Goal: Task Accomplishment & Management: Use online tool/utility

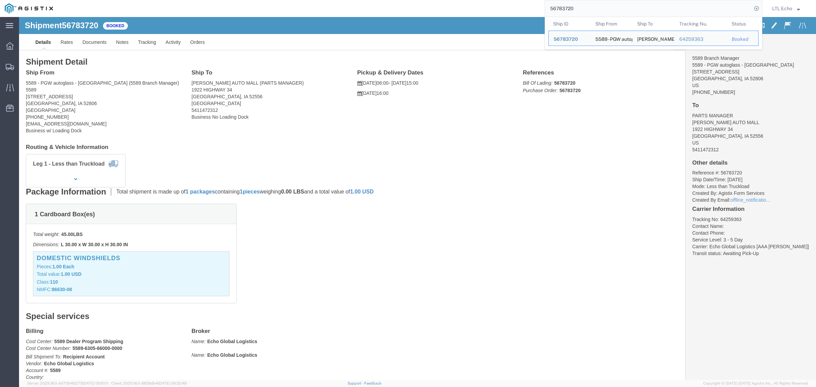
click at [493, 0] on html "main_menu Created with Sketch. Collapse Menu Dashboard Shipments Traffic Resour…" at bounding box center [408, 193] width 816 height 387
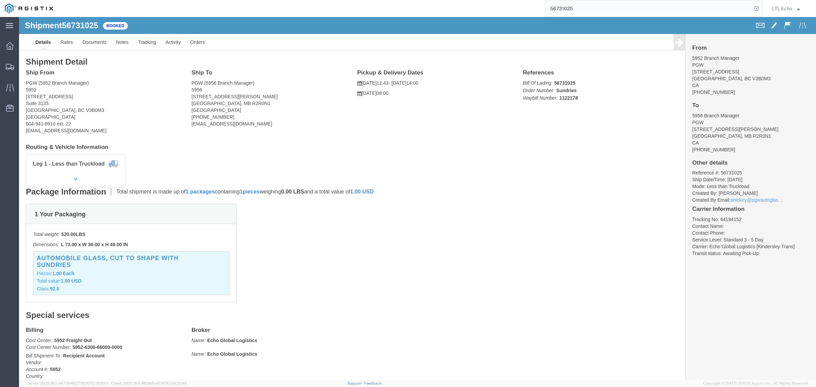
click div "1 Your Packaging Total weight: 520.00 LBS Dimensions: L 73.00 x W 30.00 x H 49.…"
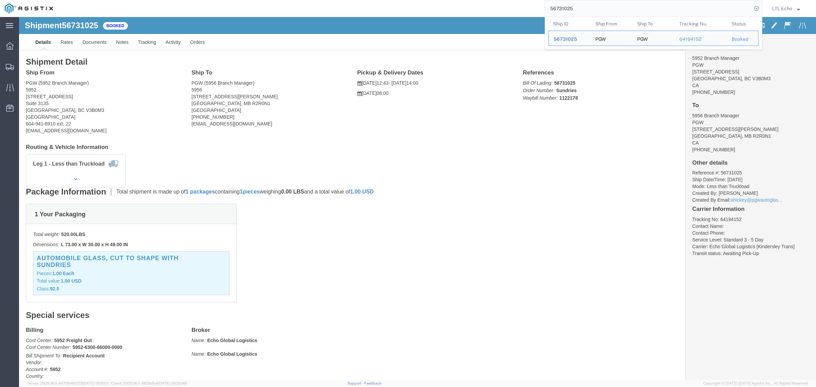
drag, startPoint x: 616, startPoint y: 8, endPoint x: 462, endPoint y: -10, distance: 155.7
click at [462, 0] on html "main_menu Created with Sketch. Collapse Menu Dashboard Shipments Traffic Resour…" at bounding box center [408, 193] width 816 height 387
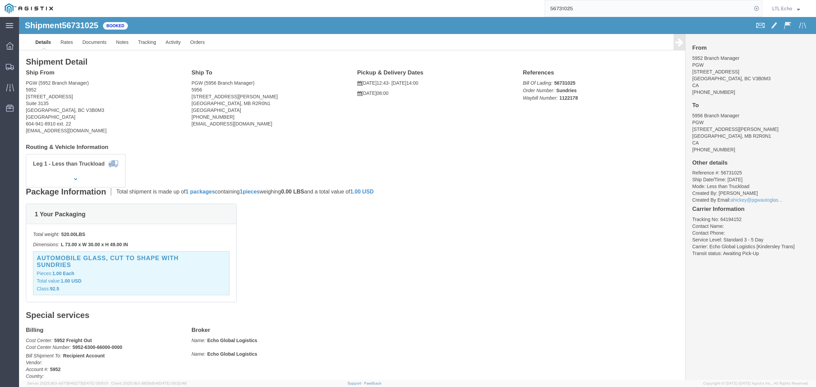
paste input "805948"
type input "56805948"
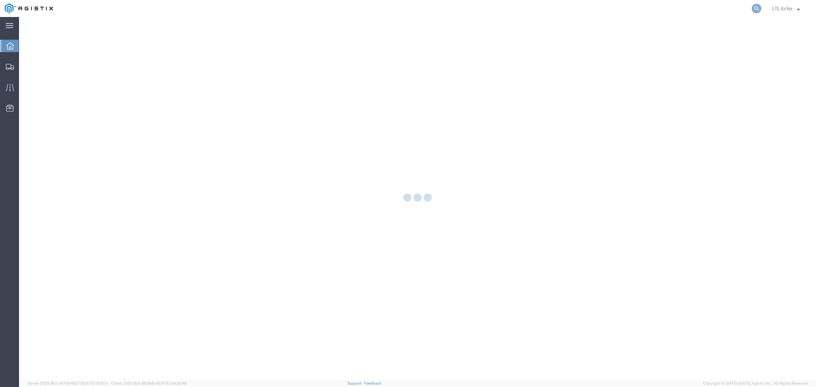
click at [752, 8] on icon at bounding box center [757, 9] width 10 height 10
click at [735, 8] on input "search" at bounding box center [648, 8] width 207 height 16
paste input "56807192"
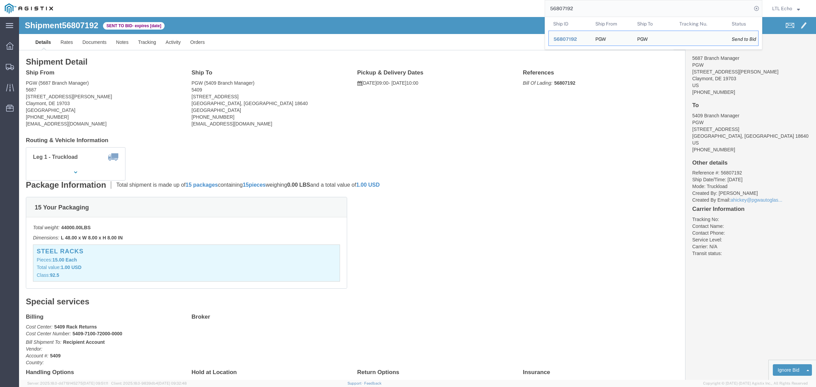
drag, startPoint x: 595, startPoint y: 13, endPoint x: 505, endPoint y: -3, distance: 91.1
click at [505, 0] on html "main_menu Created with Sketch. Collapse Menu Dashboard Shipments Traffic Resour…" at bounding box center [408, 193] width 816 height 387
paste input "6419415"
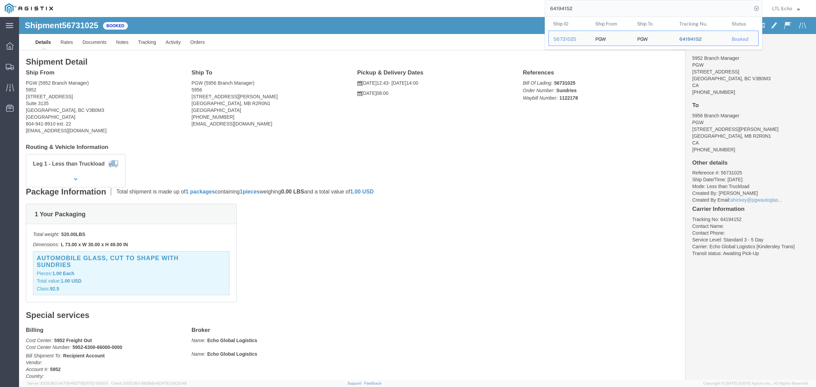
drag, startPoint x: 541, startPoint y: 2, endPoint x: 494, endPoint y: 1, distance: 46.9
click at [500, 1] on div "64194152 Ship ID Ship From Ship To Tracking Nu. Status Ship ID 56731025 Ship Fr…" at bounding box center [410, 8] width 704 height 17
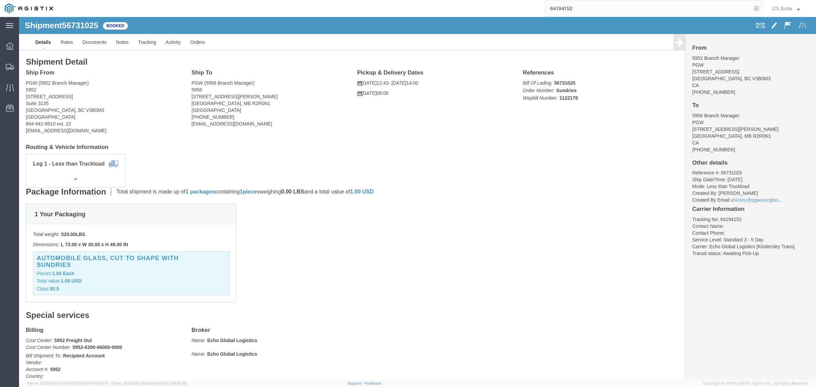
paste input "5680719"
type input "56807192"
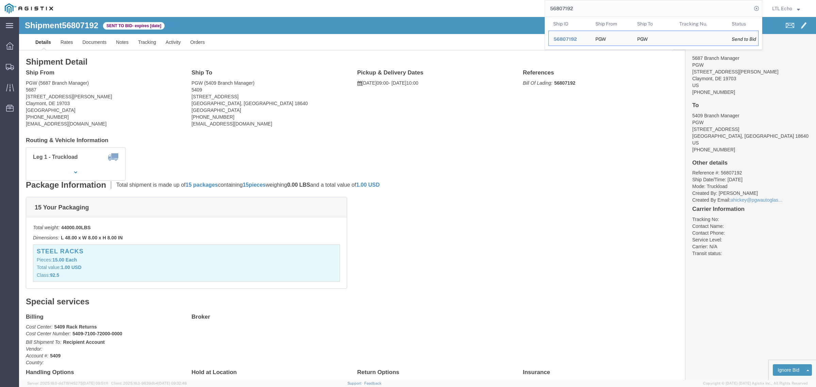
click address "PGW (5687 Branch Manager) 5687 130 Hickman Rd Ste 19 Claymont, DE 19703 United …"
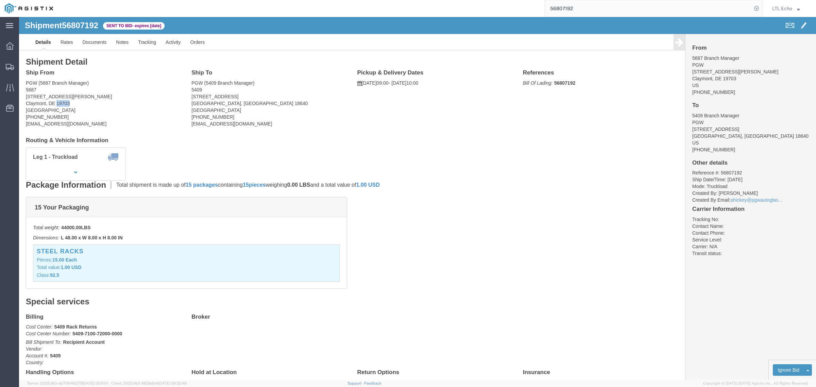
copy address "19703"
click address "PGW (5409 Branch Manager) 5409 125 Enterprise Way Pittston, PA 18640 United Sta…"
copy address "18640"
click li "Reference #: 56807192"
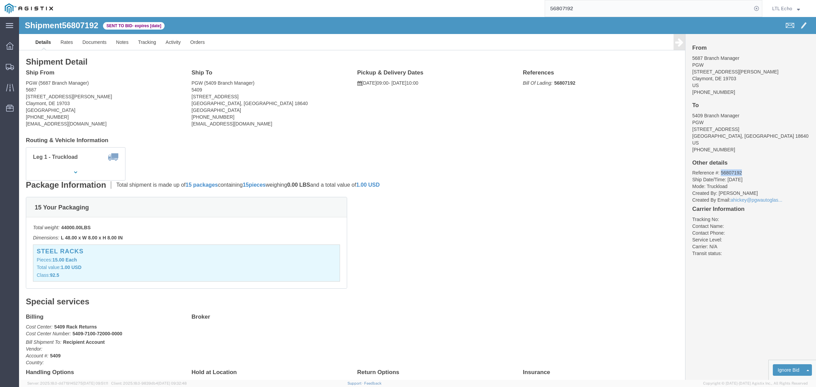
click li "Reference #: 56807192"
copy li "56807192"
click link "Enter / Modify Bid"
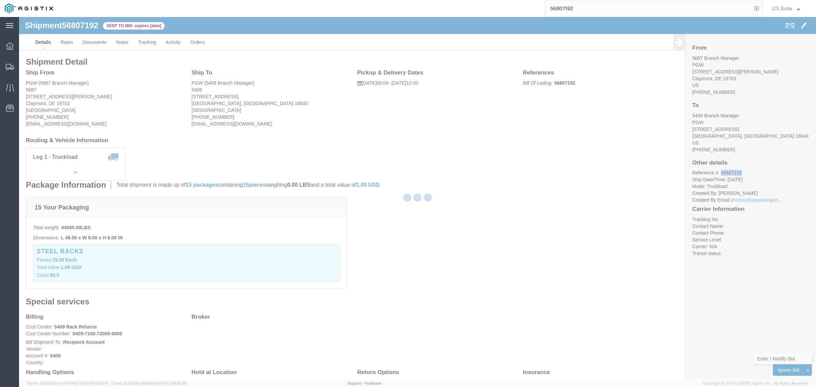
select select "4622"
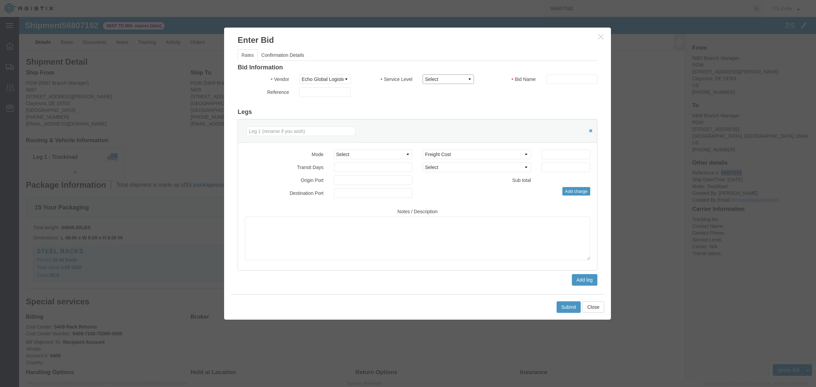
click select "Select Guaranteed Next Day LTL Standard 3-5 Day Rail TL Standard 3 - 5 Day"
select select "13989"
click select "Select Guaranteed Next Day LTL Standard 3-5 Day Rail TL Standard 3 - 5 Day"
click input "text"
type input "56807192"
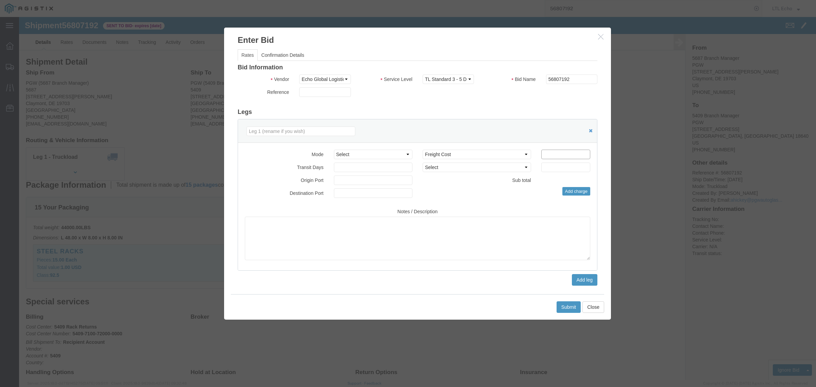
click input "number"
type input "650"
click button "Submit"
